Goal: Browse casually

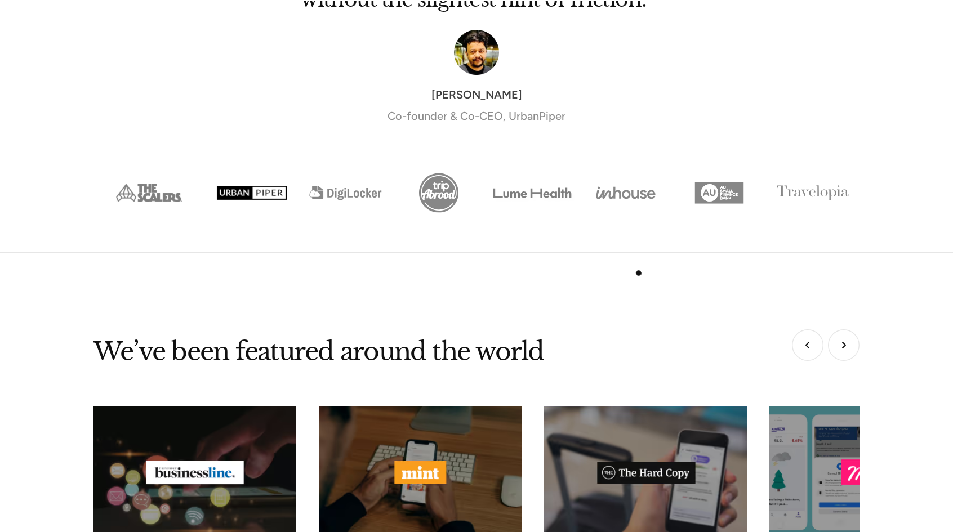
scroll to position [4561, 0]
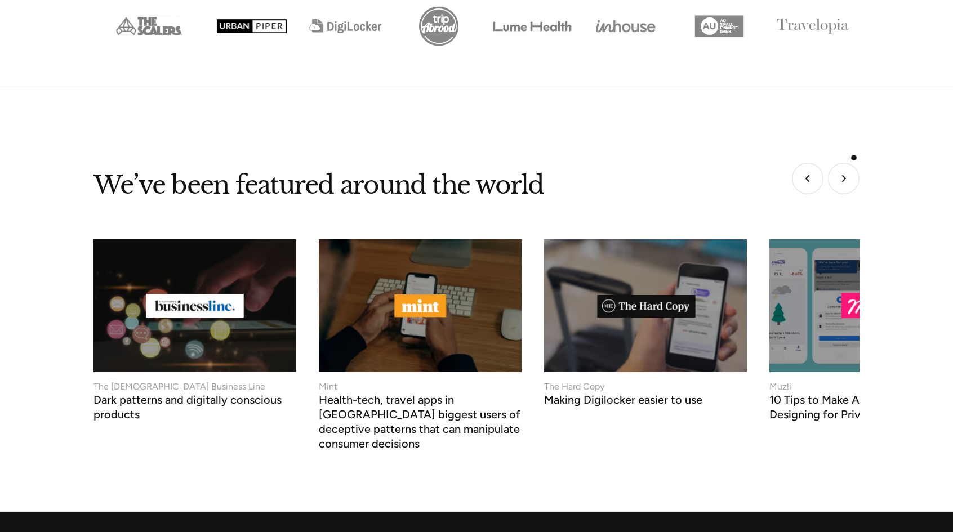
click at [854, 163] on img "Next slide" at bounding box center [844, 179] width 32 height 32
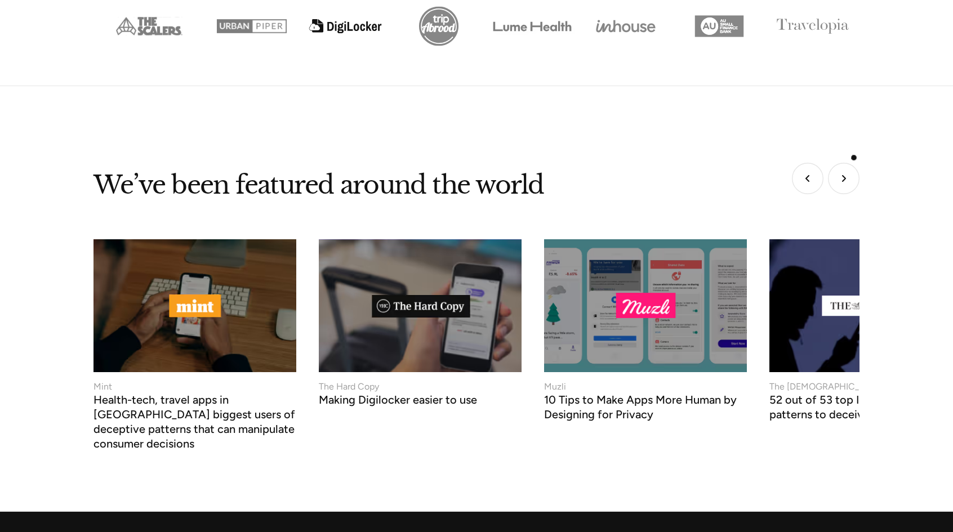
click at [854, 163] on img "Next slide" at bounding box center [844, 179] width 32 height 32
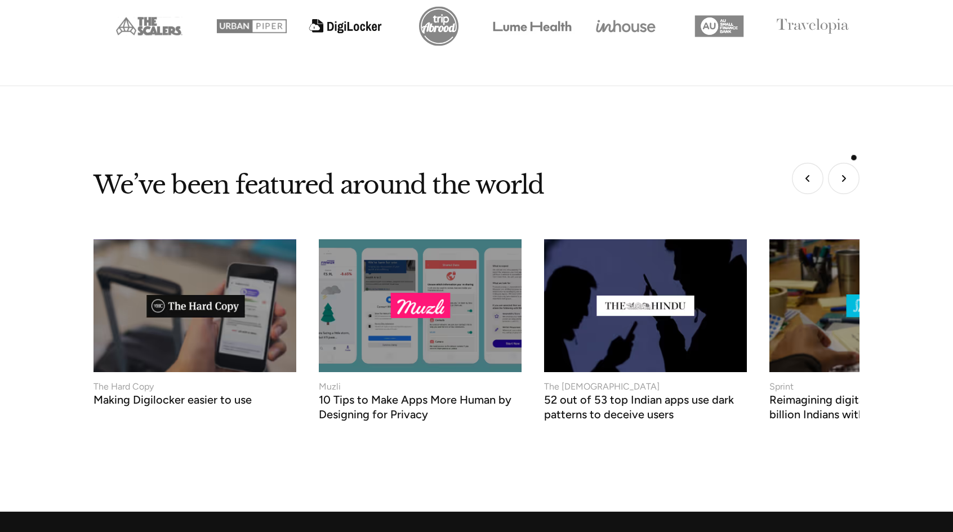
click at [854, 163] on img "Next slide" at bounding box center [844, 179] width 32 height 32
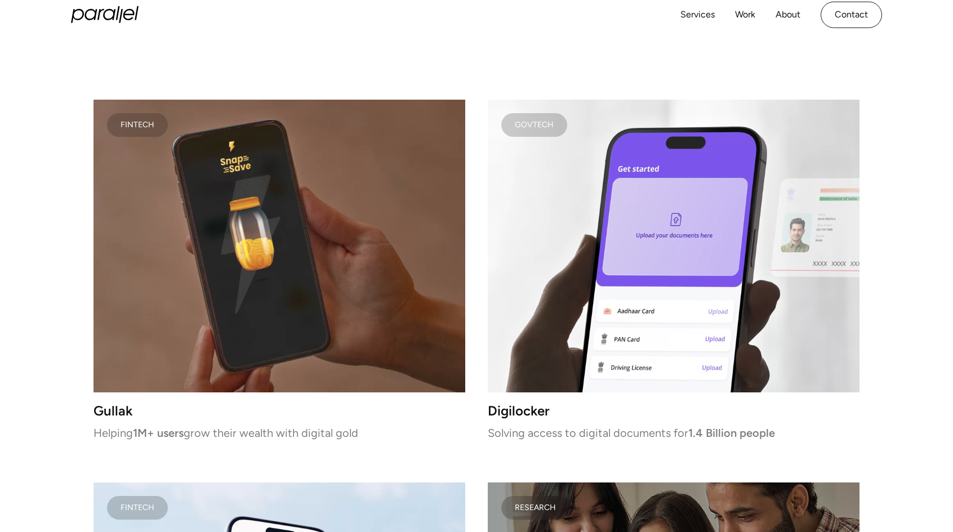
scroll to position [1998, 0]
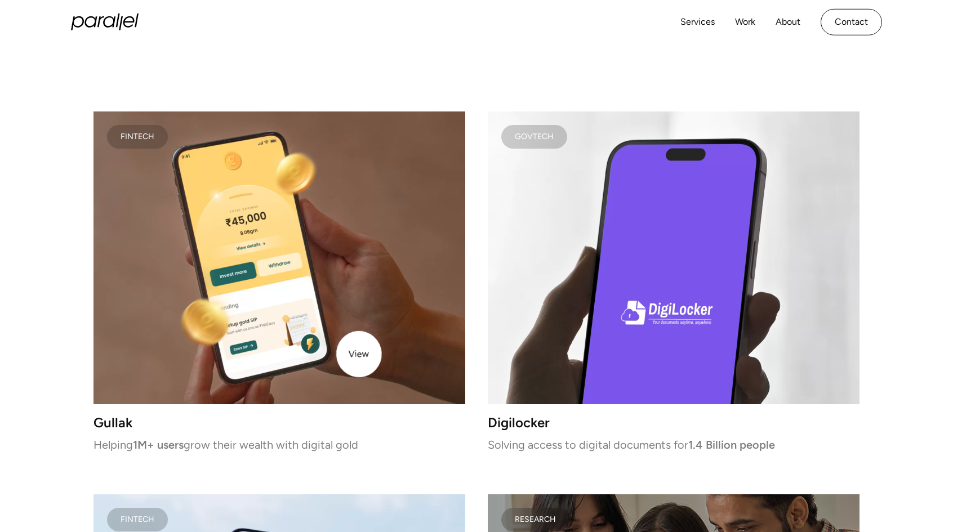
click at [359, 351] on video at bounding box center [279, 257] width 372 height 293
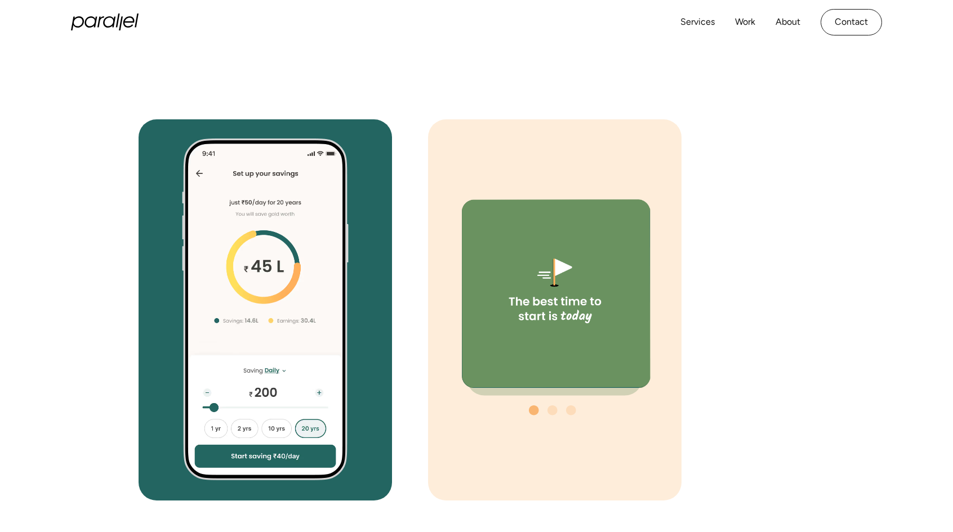
scroll to position [4054, 0]
